Goal: Check status

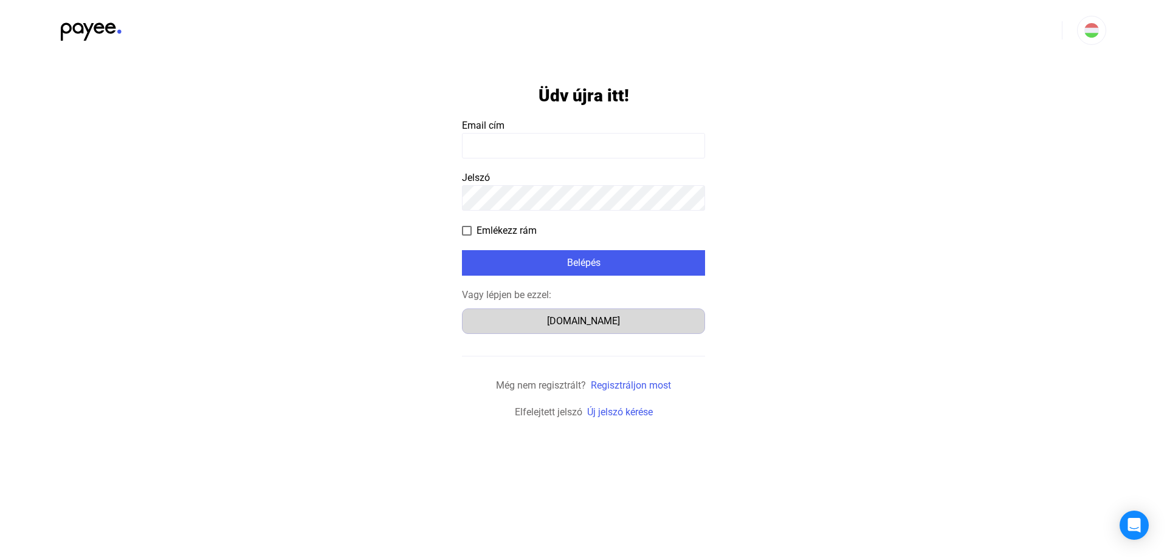
click at [583, 325] on div "[DOMAIN_NAME]" at bounding box center [583, 321] width 235 height 15
click at [588, 319] on div "[DOMAIN_NAME]" at bounding box center [583, 321] width 235 height 15
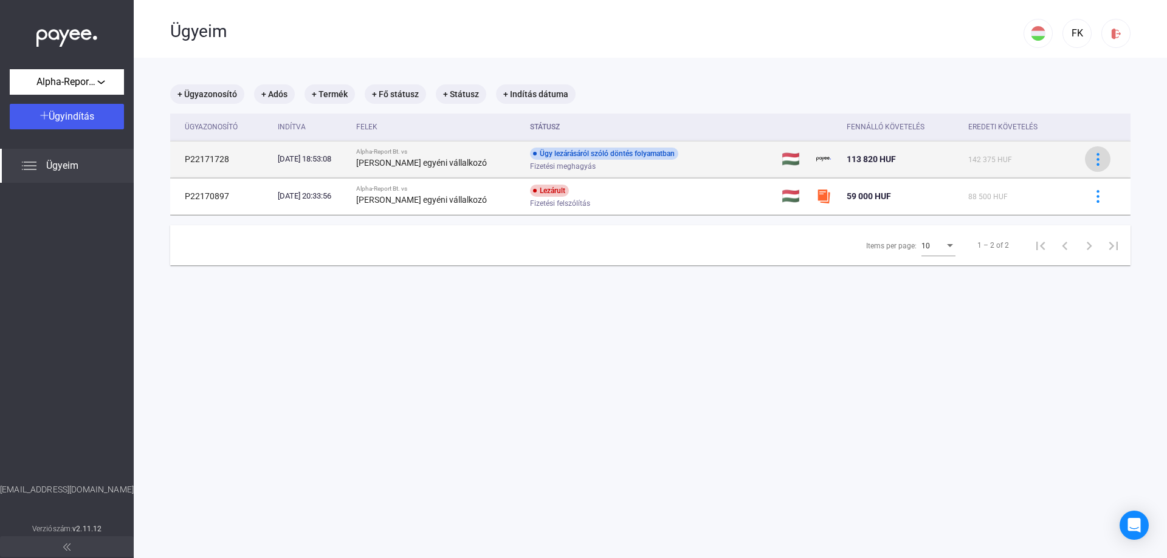
click at [1091, 162] on img at bounding box center [1097, 159] width 13 height 13
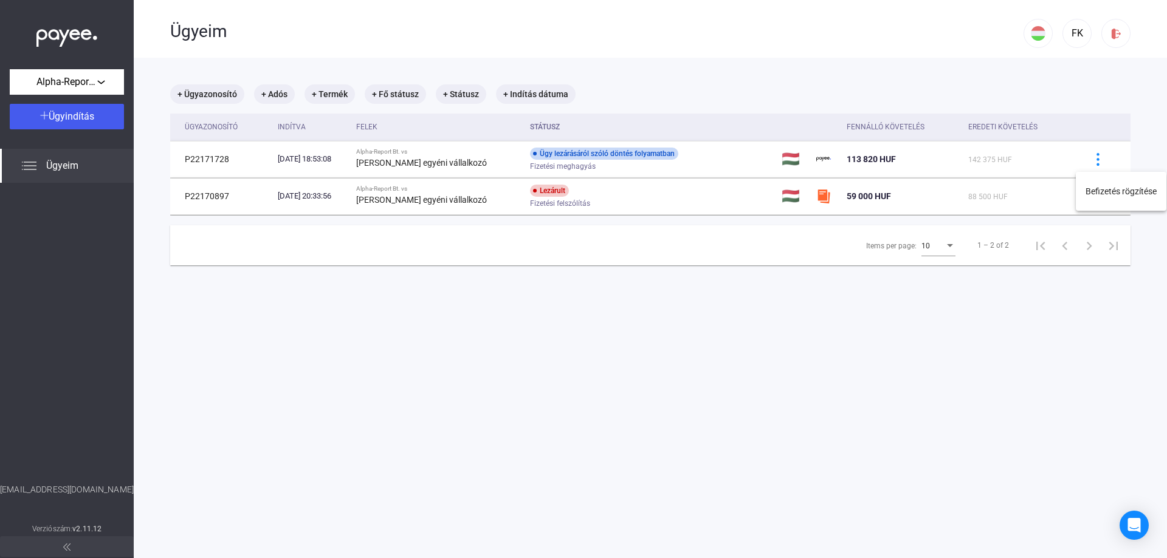
click at [598, 154] on div at bounding box center [583, 279] width 1167 height 558
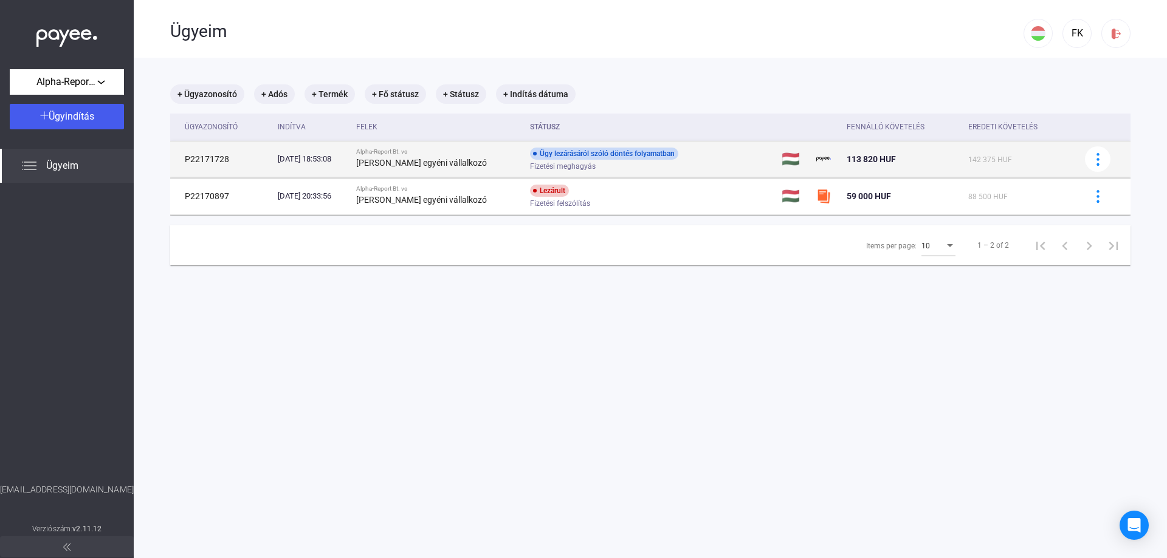
click at [438, 160] on strong "Pápa Erika egyéni vállalkozó" at bounding box center [421, 163] width 131 height 10
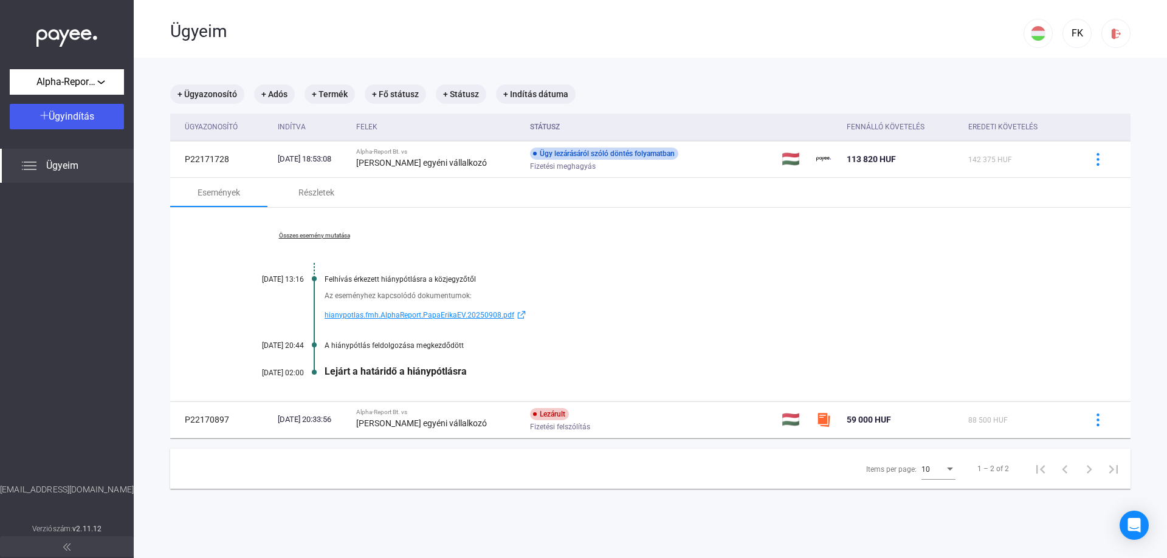
click at [394, 317] on span "hianypotlas.fmh.AlphaReport.PapaErikaEV.20250908.pdf" at bounding box center [420, 315] width 190 height 15
click at [410, 349] on div "A hiánypótlás feldolgozása megkezdődött" at bounding box center [697, 346] width 745 height 9
click at [326, 235] on link "Összes esemény mutatása" at bounding box center [314, 235] width 167 height 7
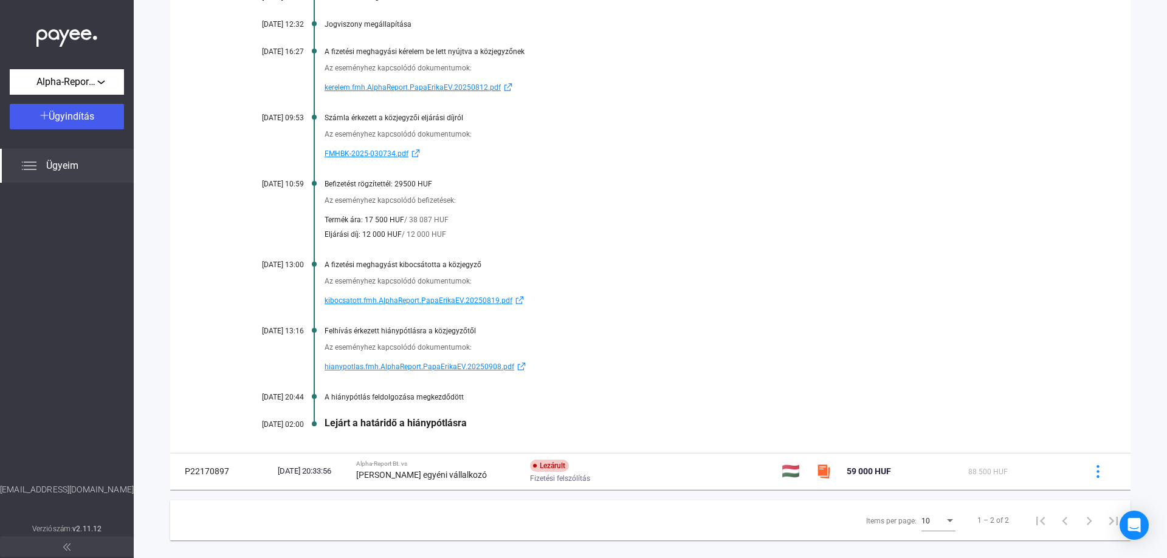
scroll to position [383, 0]
